Goal: Transaction & Acquisition: Purchase product/service

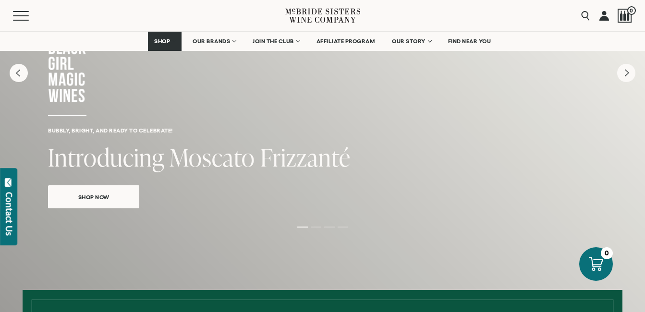
click at [116, 198] on span "Shop Now" at bounding box center [94, 197] width 65 height 11
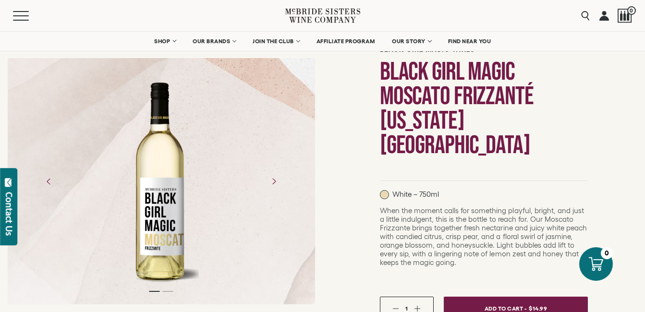
scroll to position [48, 0]
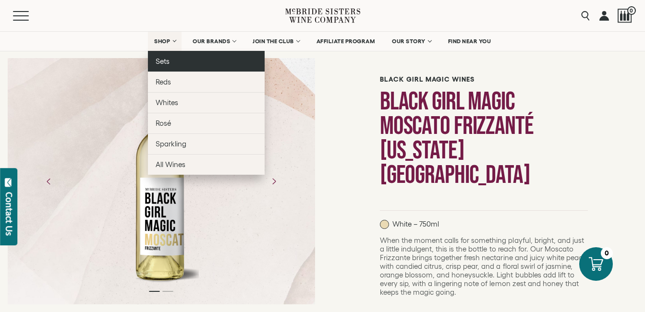
click at [169, 68] on link "Sets" at bounding box center [206, 61] width 117 height 21
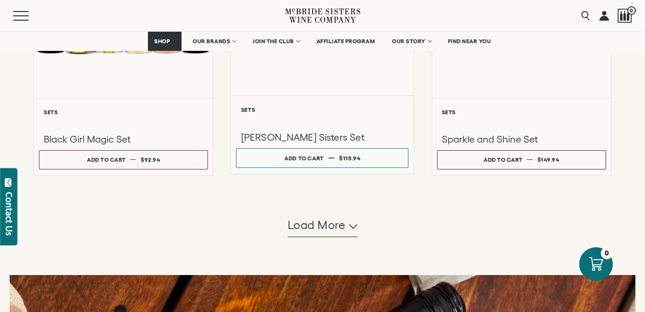
scroll to position [913, 0]
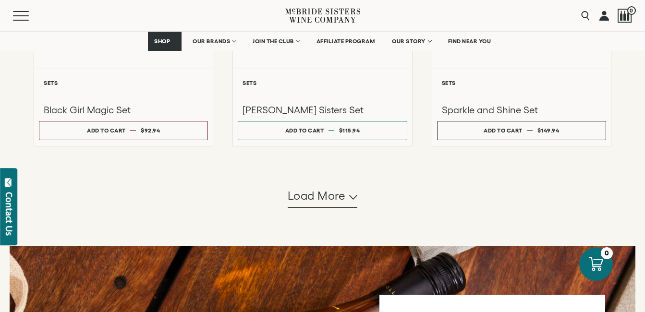
click at [359, 199] on div "Load more" at bounding box center [323, 196] width 578 height 23
click at [354, 199] on polyline "button" at bounding box center [353, 198] width 7 height 4
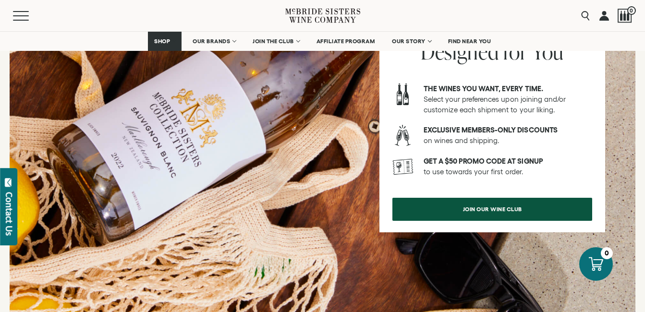
scroll to position [1778, 0]
